Goal: Navigation & Orientation: Find specific page/section

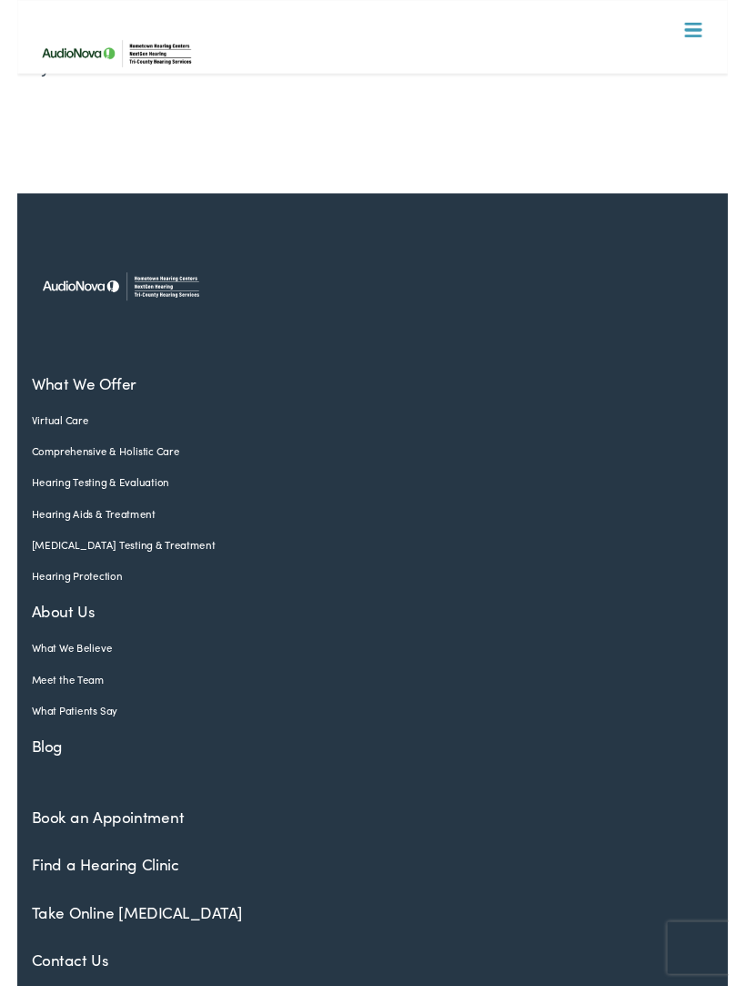
scroll to position [771, 0]
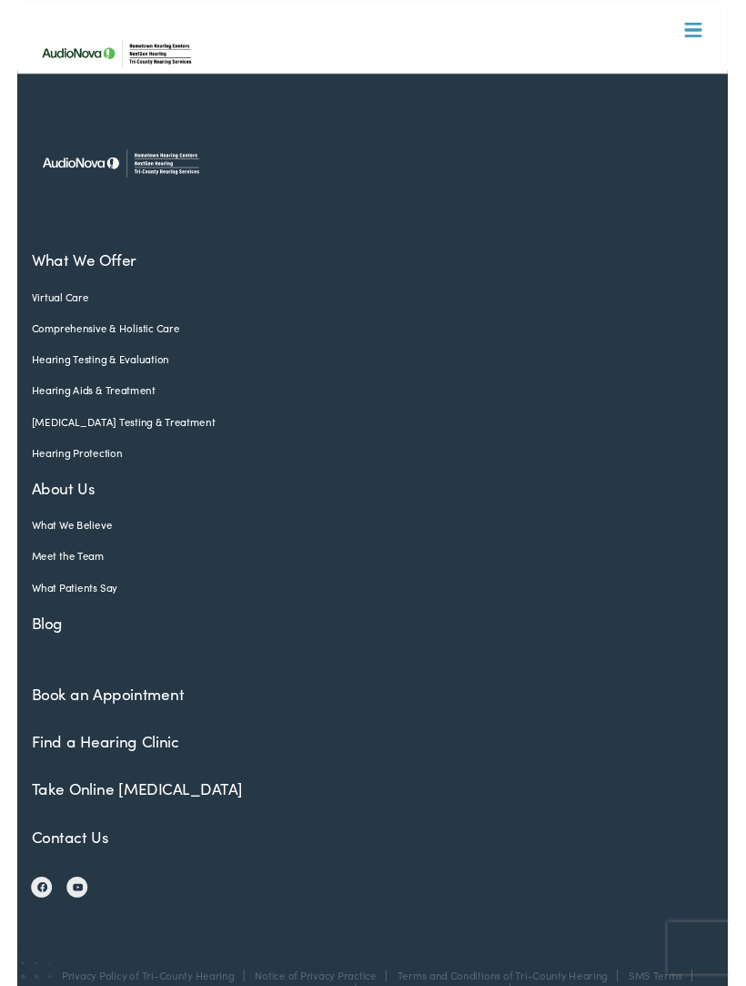
click at [59, 716] on link "Book an Appointment" at bounding box center [95, 727] width 160 height 23
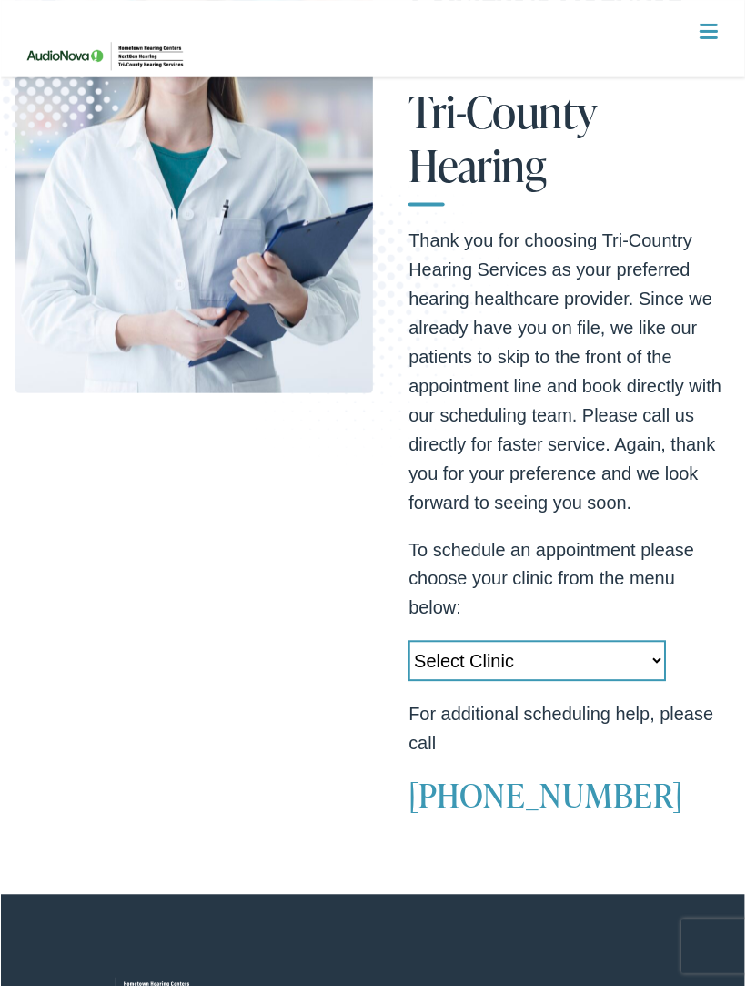
scroll to position [218, 0]
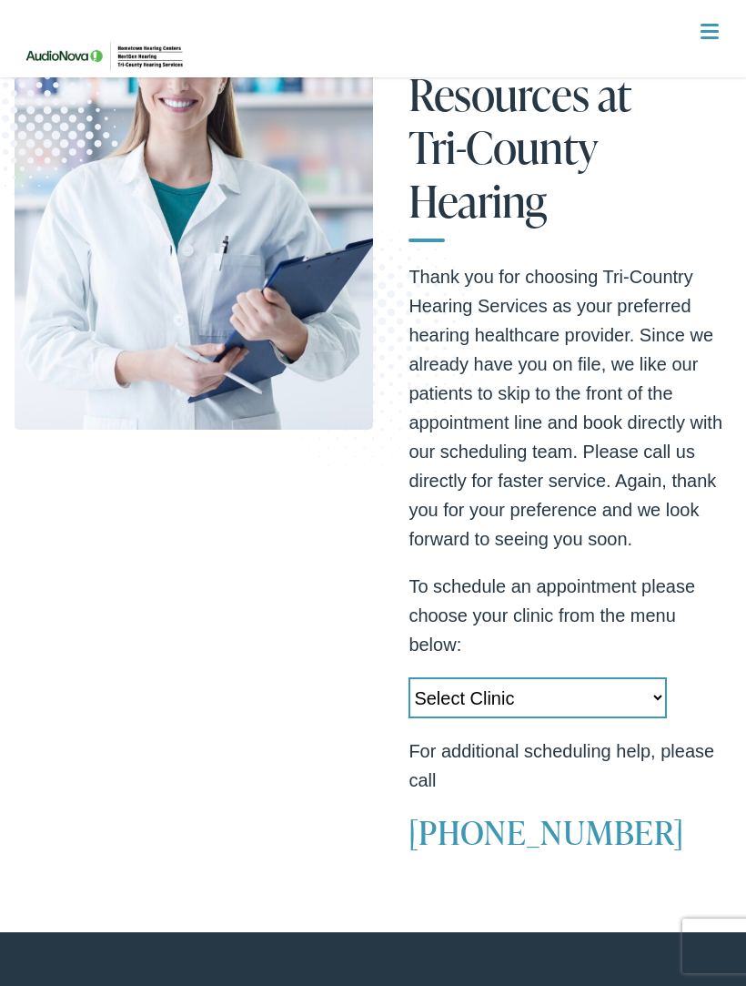
click at [647, 701] on select "Select Clinic [GEOGRAPHIC_DATA]-[GEOGRAPHIC_DATA]-AudioNova [STREET_ADDRESS]-Au…" at bounding box center [538, 697] width 258 height 41
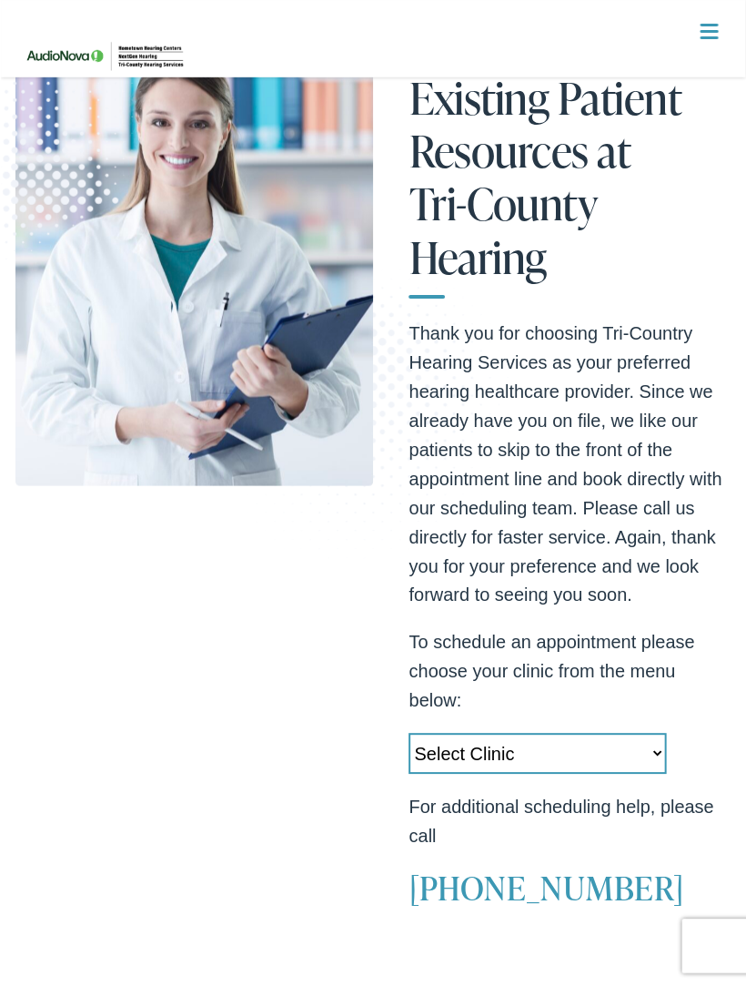
scroll to position [162, 0]
click at [480, 741] on select "Select Clinic [GEOGRAPHIC_DATA]-[GEOGRAPHIC_DATA]-AudioNova [STREET_ADDRESS]-Au…" at bounding box center [538, 754] width 258 height 41
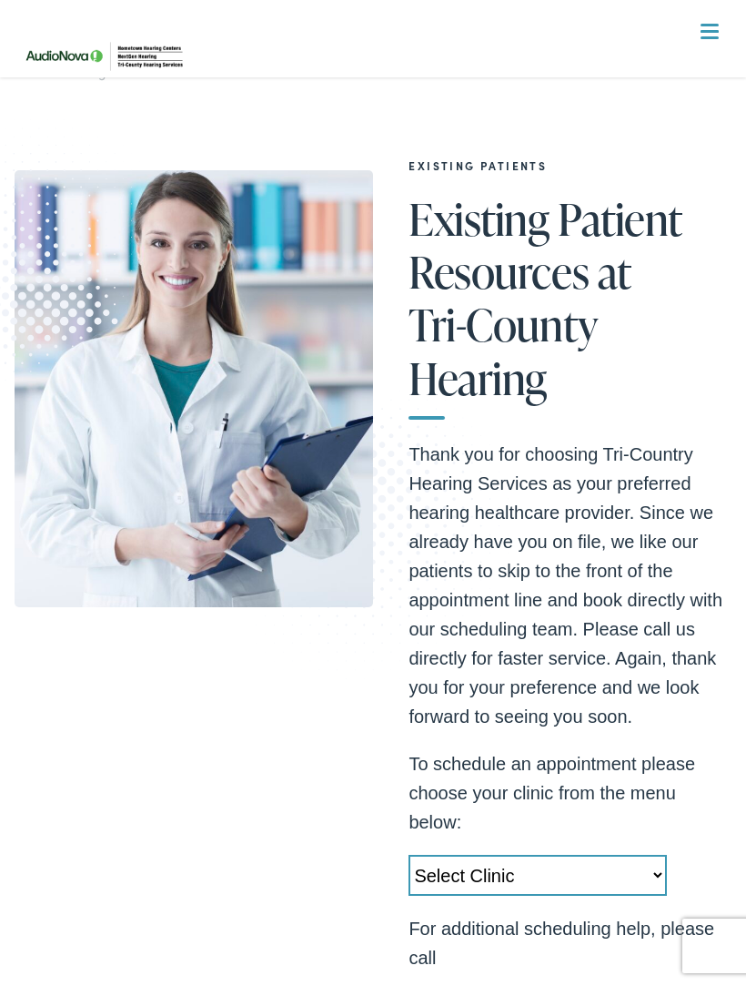
scroll to position [0, 0]
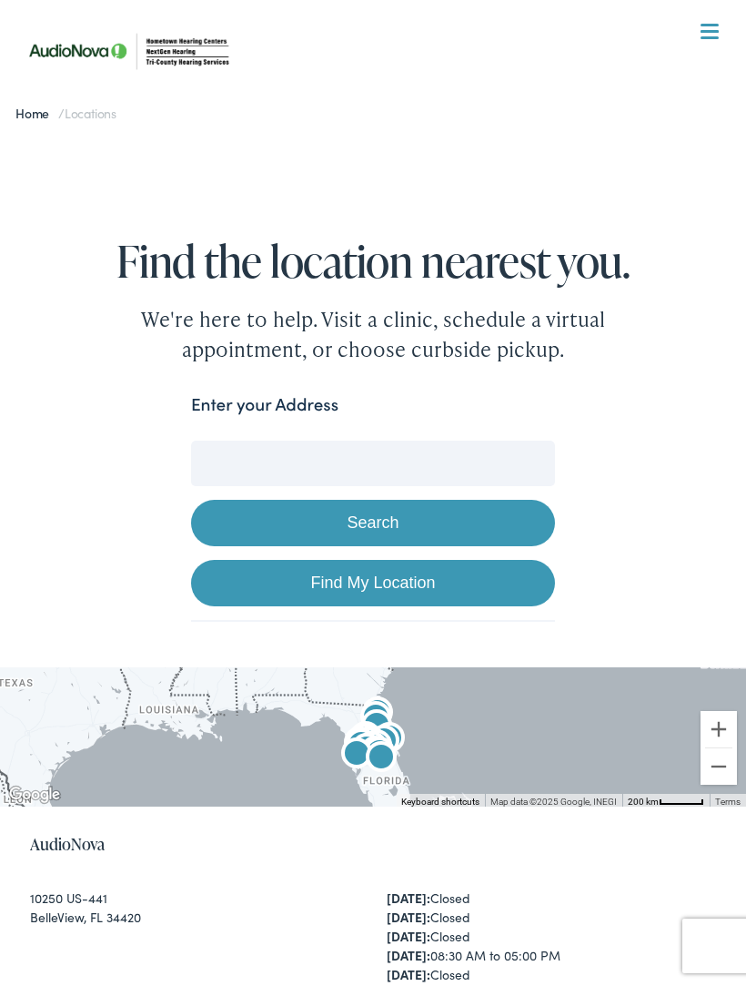
click at [321, 586] on link "Find My Location" at bounding box center [373, 583] width 364 height 46
type input "Orlando, Florida"
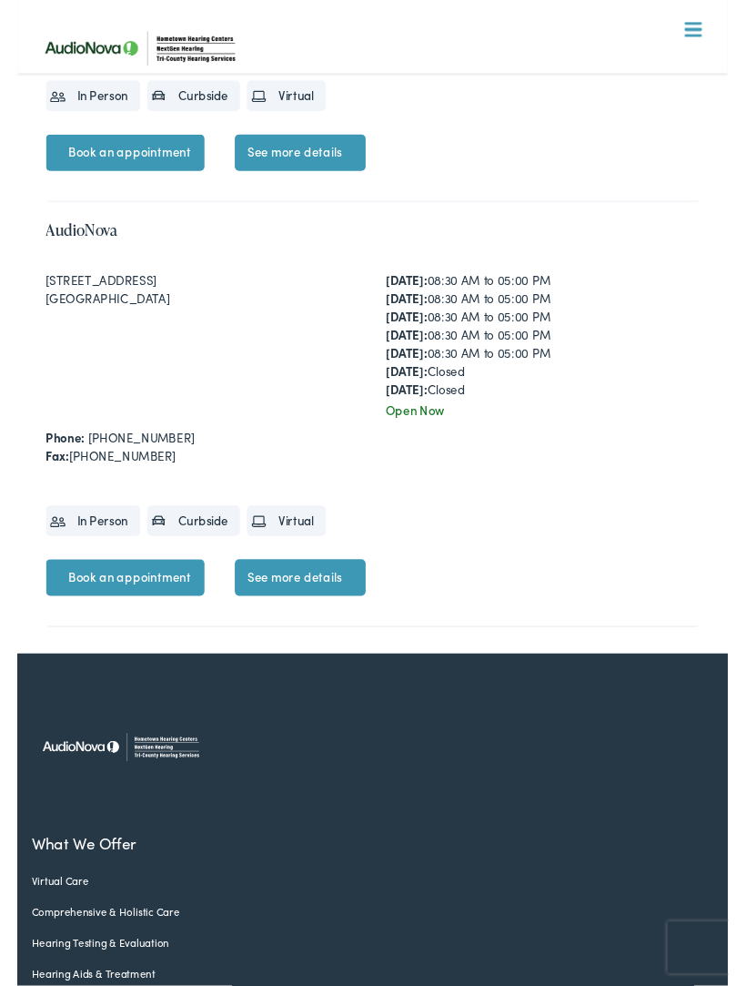
scroll to position [8643, 0]
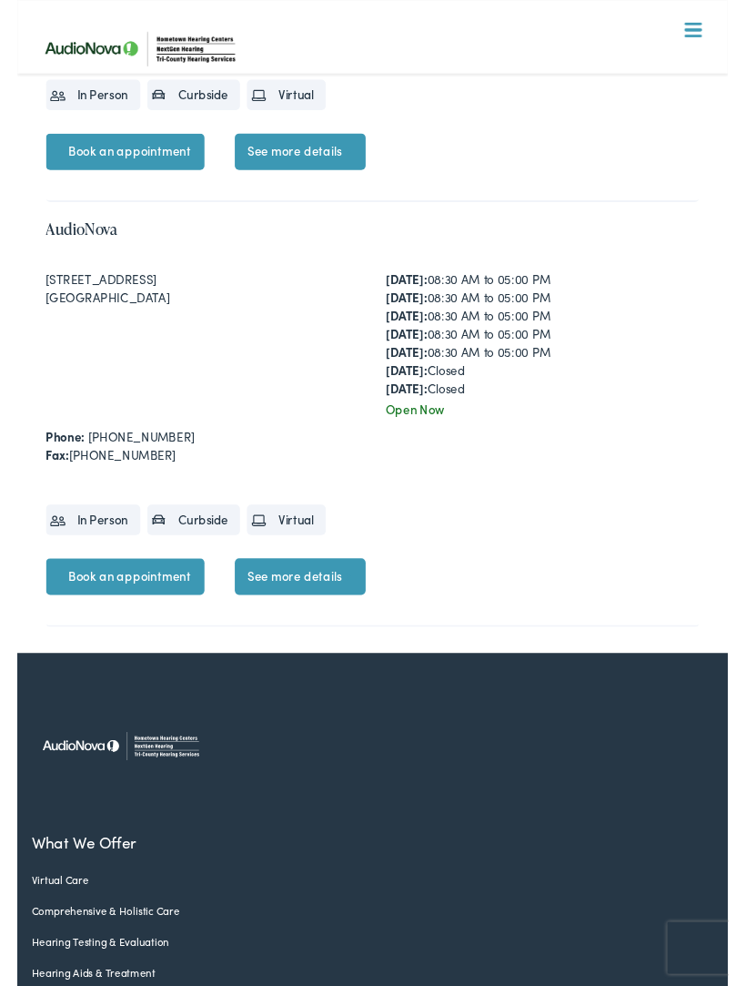
click at [331, 624] on link "See more details" at bounding box center [296, 605] width 137 height 38
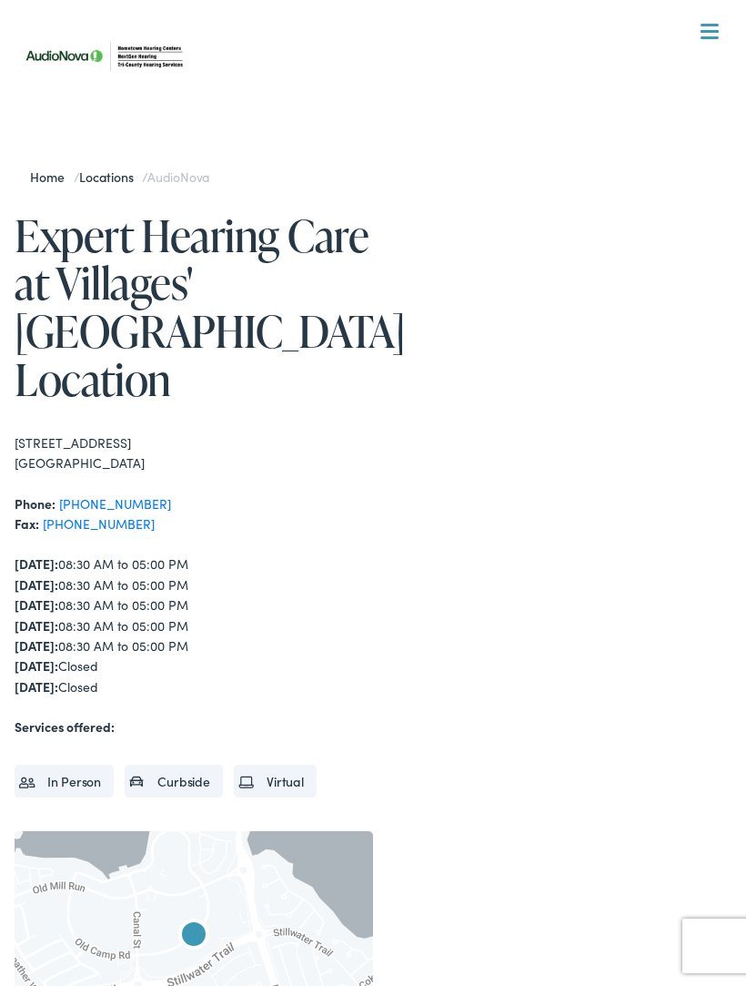
click at [117, 181] on link "Locations" at bounding box center [110, 176] width 63 height 18
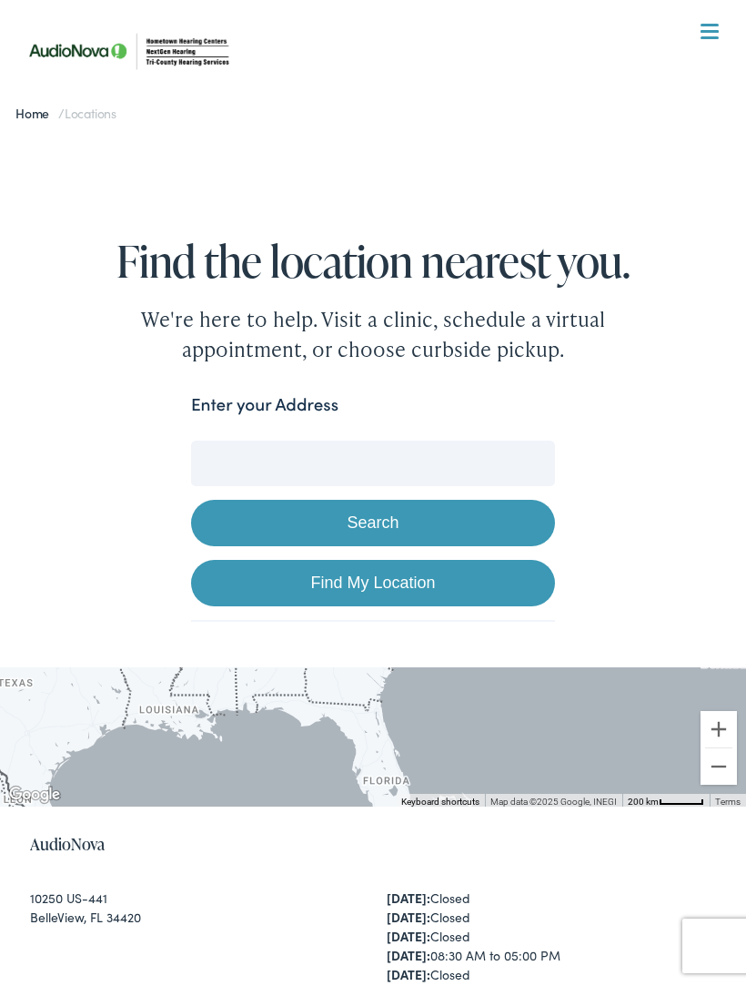
click at [247, 445] on input "Enter your Address" at bounding box center [373, 463] width 364 height 46
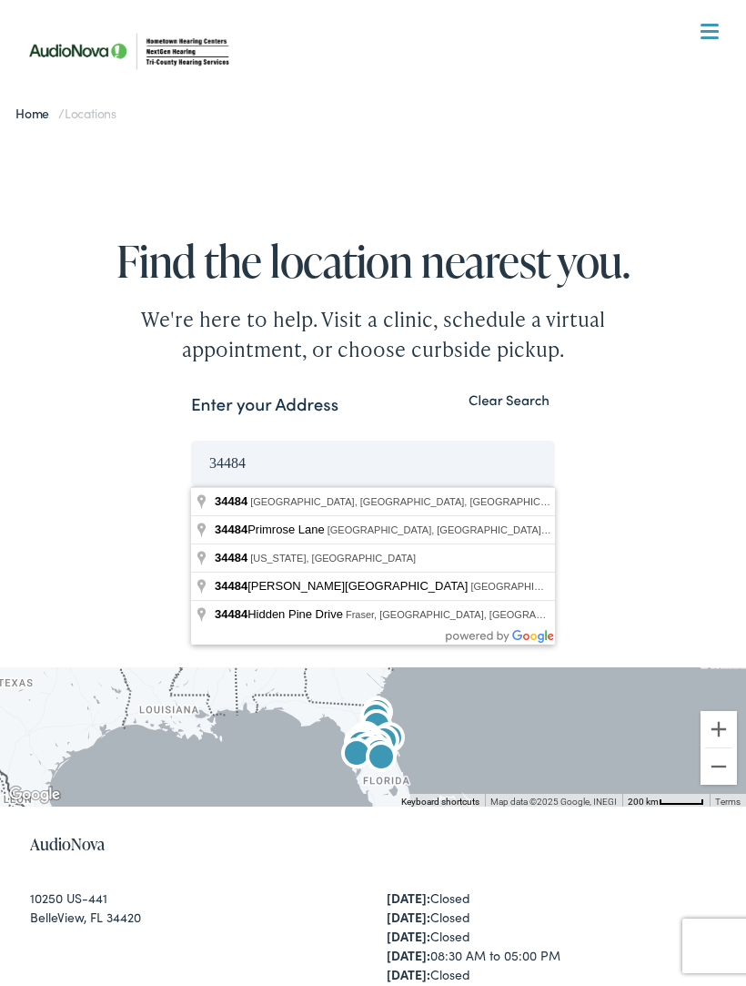
type input "Oxford, FL 34484, USA"
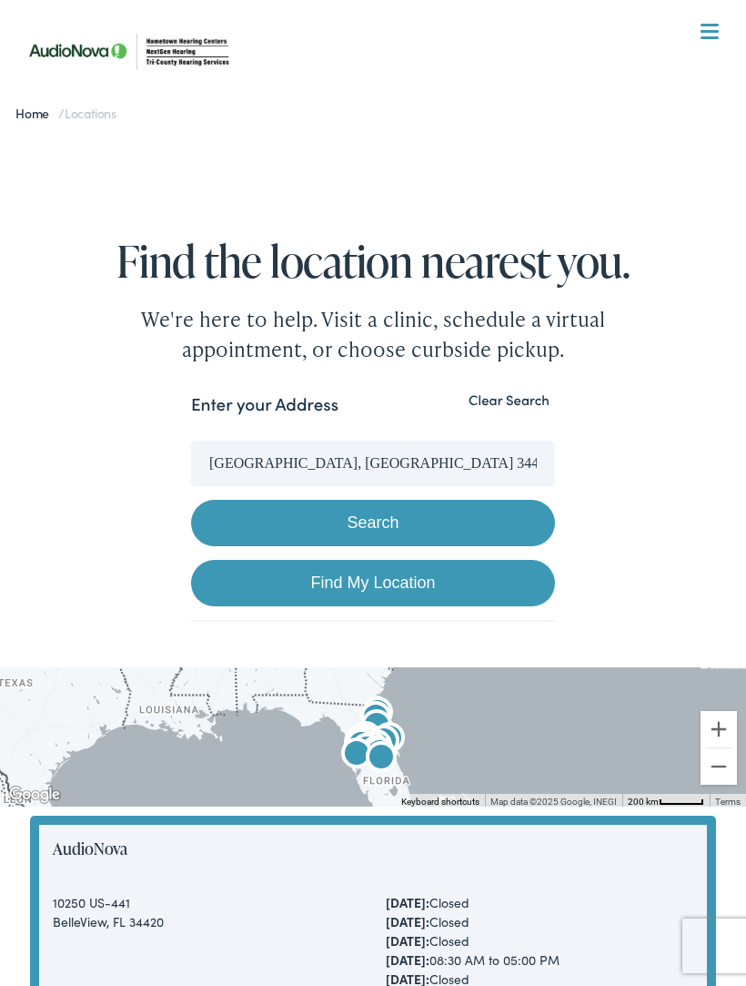
click at [268, 513] on button "Search" at bounding box center [373, 523] width 364 height 46
click at [311, 528] on button "Search" at bounding box center [373, 523] width 364 height 46
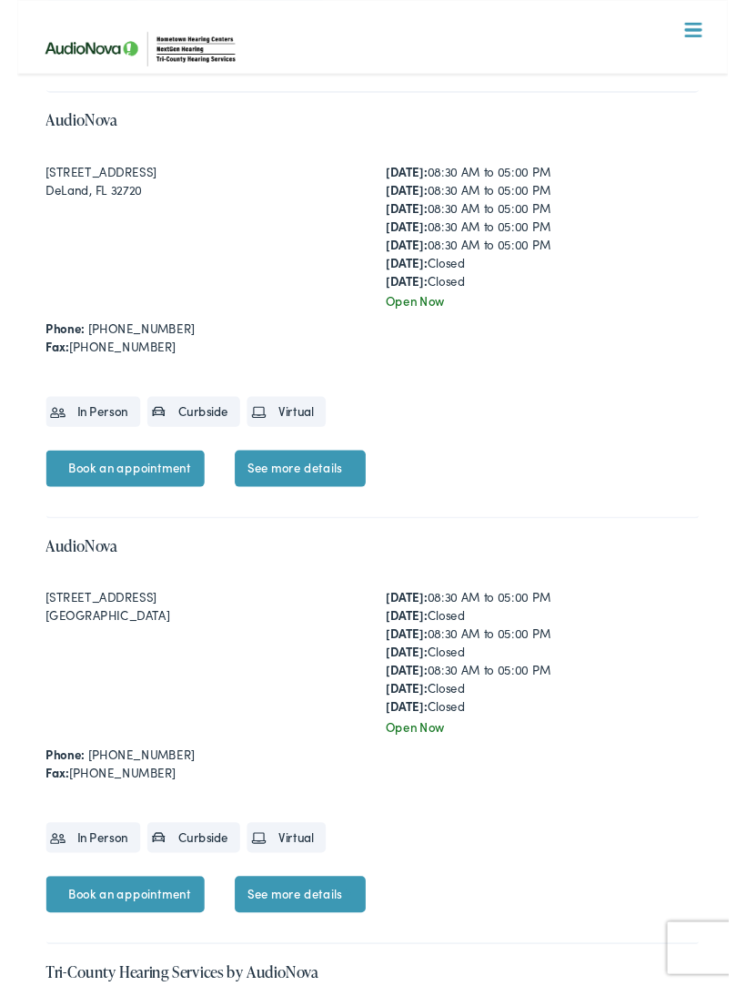
scroll to position [2546, 0]
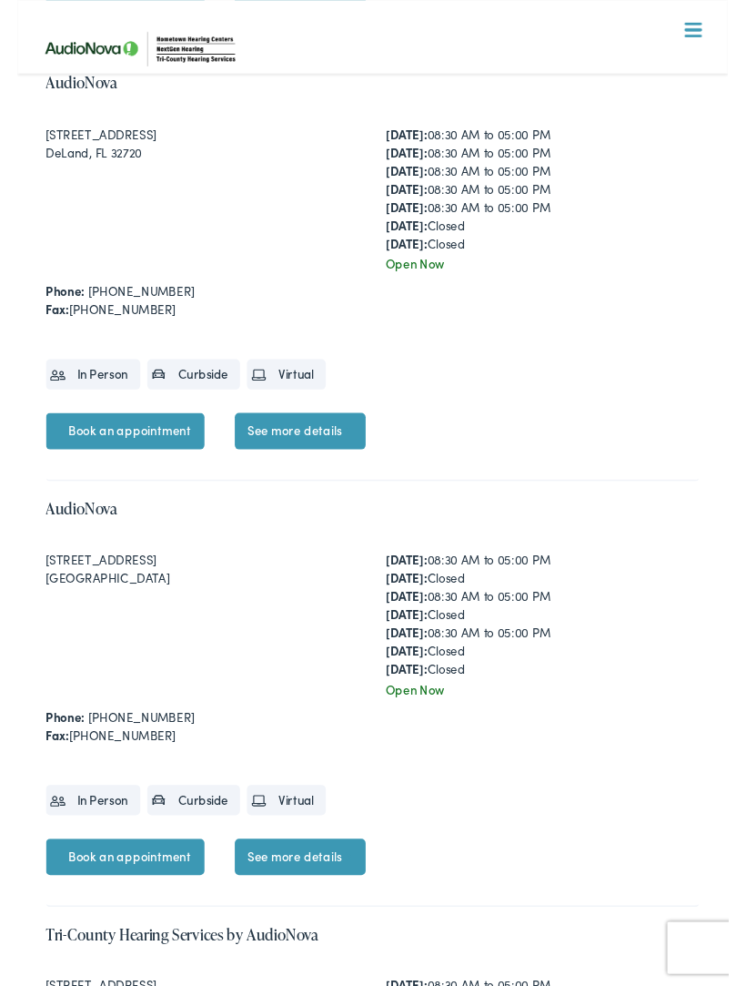
click at [710, 37] on span at bounding box center [710, 37] width 18 height 3
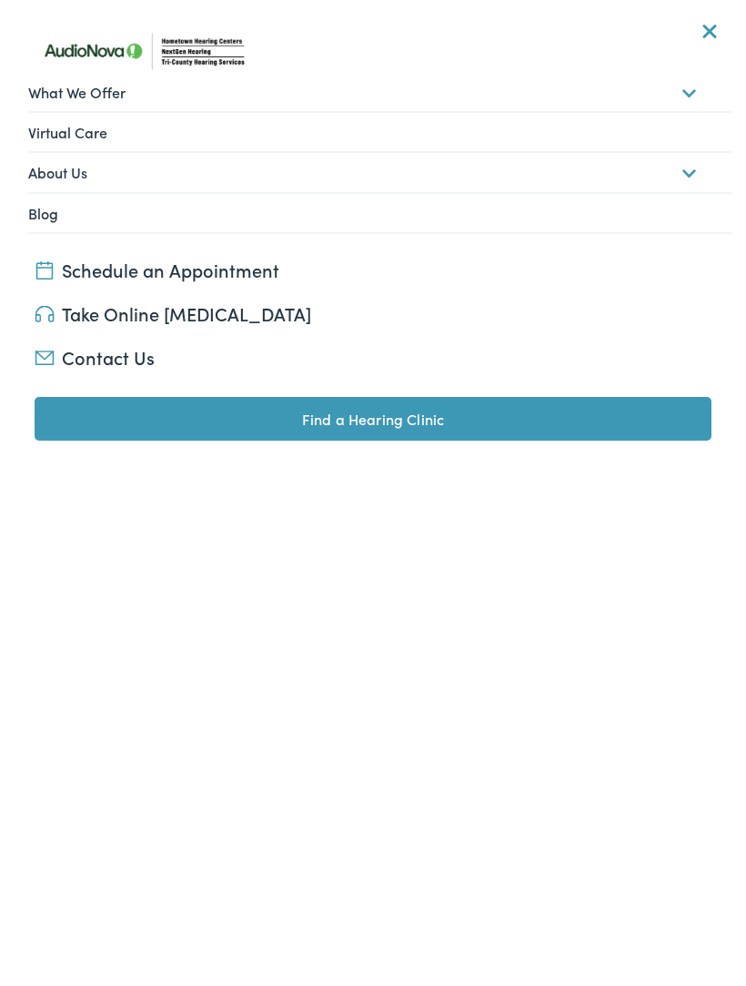
scroll to position [1018, 0]
click at [693, 24] on button "Menu Close" at bounding box center [689, 32] width 59 height 20
